Goal: Transaction & Acquisition: Purchase product/service

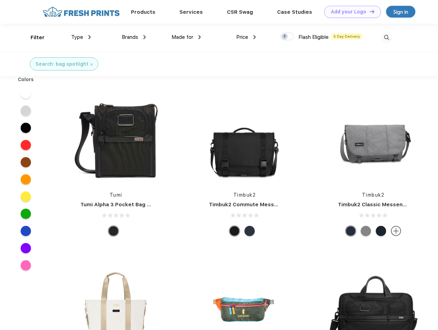
scroll to position [0, 0]
click at [350, 12] on link "Add your Logo Design Tool" at bounding box center [353, 12] width 57 height 12
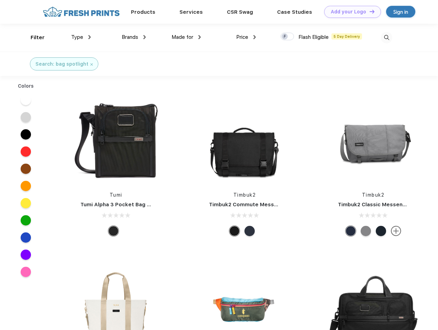
click at [0, 0] on div "Design Tool" at bounding box center [0, 0] width 0 height 0
click at [369, 11] on link "Add your Logo Design Tool" at bounding box center [353, 12] width 57 height 12
click at [33, 38] on div "Filter" at bounding box center [38, 38] width 14 height 8
click at [81, 37] on span "Type" at bounding box center [77, 37] width 12 height 6
click at [134, 37] on span "Brands" at bounding box center [130, 37] width 17 height 6
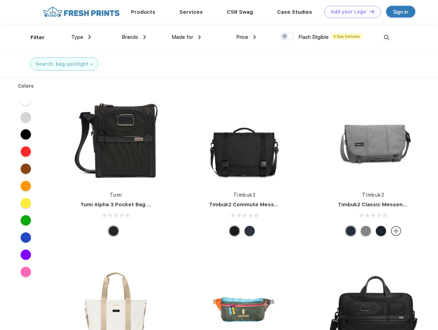
click at [187, 37] on span "Made for" at bounding box center [183, 37] width 22 height 6
click at [246, 37] on span "Price" at bounding box center [242, 37] width 12 height 6
click at [288, 37] on div at bounding box center [287, 37] width 13 height 8
click at [285, 37] on input "checkbox" at bounding box center [283, 34] width 4 height 4
click at [387, 38] on img at bounding box center [386, 37] width 11 height 11
